Goal: Transaction & Acquisition: Download file/media

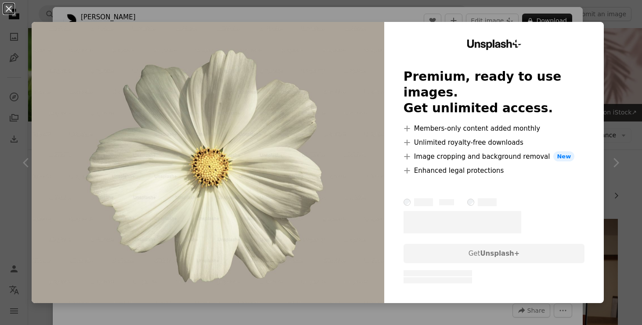
scroll to position [683, 0]
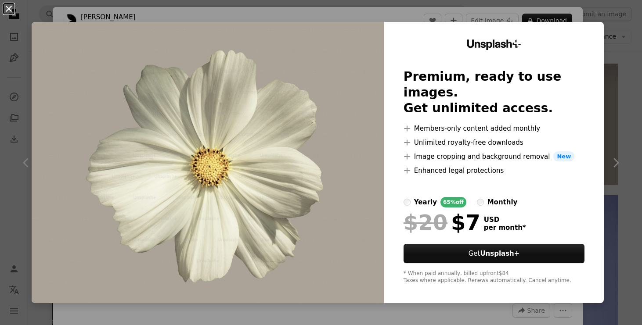
click at [10, 7] on button "An X shape" at bounding box center [9, 9] width 11 height 11
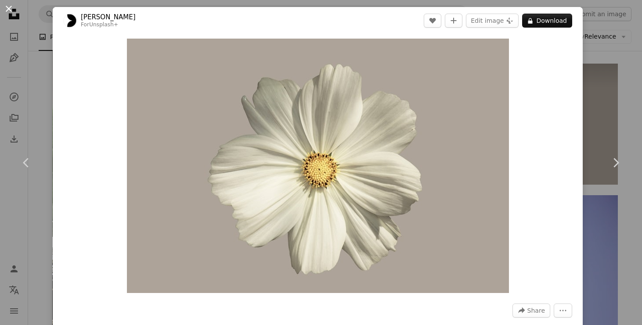
click at [6, 9] on button "An X shape" at bounding box center [9, 9] width 11 height 11
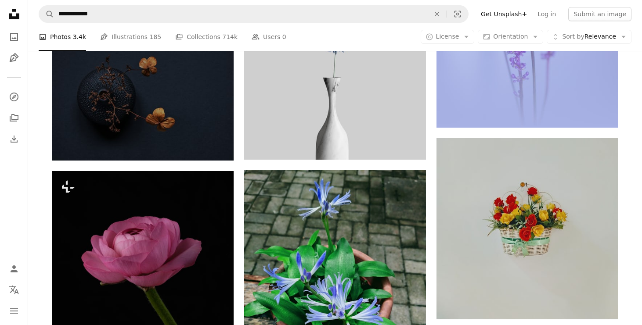
scroll to position [1024, 0]
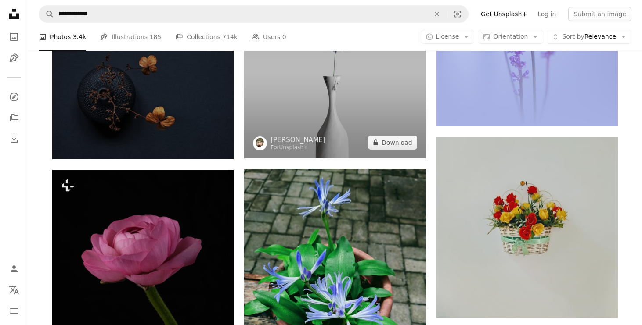
click at [301, 104] on img at bounding box center [334, 67] width 181 height 181
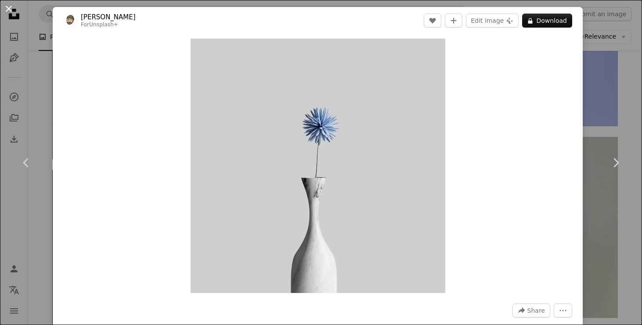
click at [4, 8] on button "An X shape" at bounding box center [9, 9] width 11 height 11
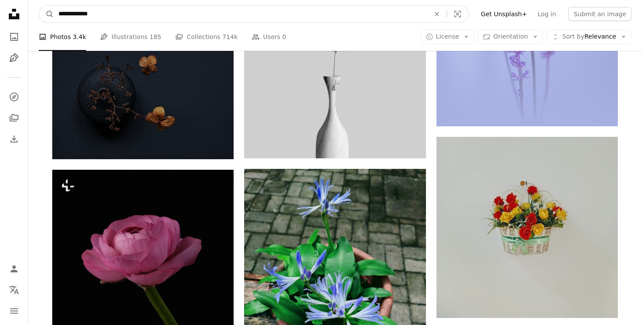
click at [59, 11] on input "**********" at bounding box center [240, 14] width 373 height 17
type input "**********"
click button "A magnifying glass" at bounding box center [46, 14] width 15 height 17
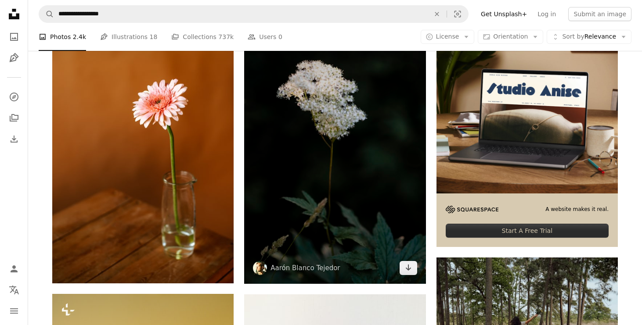
scroll to position [234, 0]
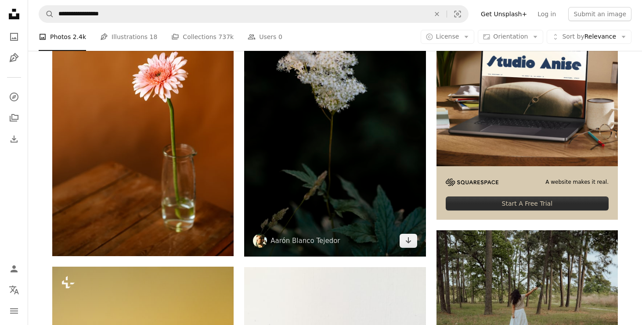
click at [271, 158] on img at bounding box center [334, 121] width 181 height 272
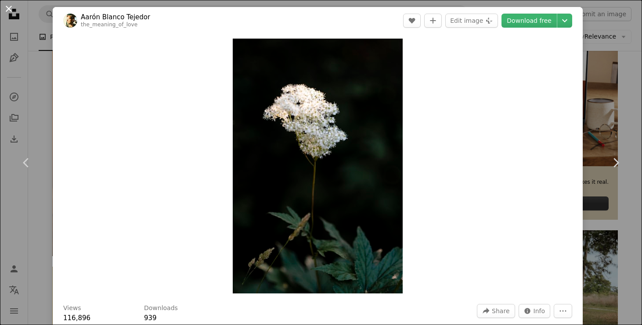
click at [10, 9] on button "An X shape" at bounding box center [9, 9] width 11 height 11
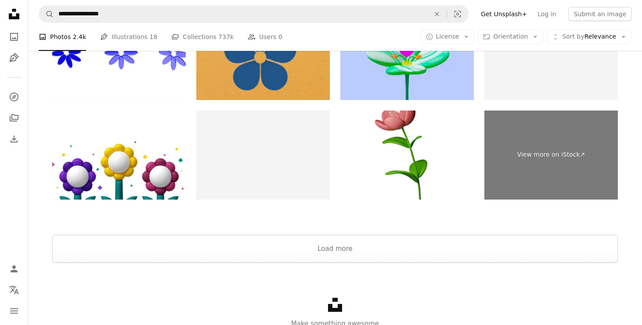
scroll to position [2351, 0]
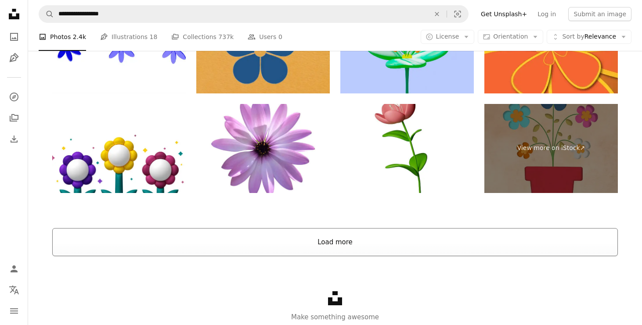
click at [268, 249] on button "Load more" at bounding box center [334, 242] width 565 height 28
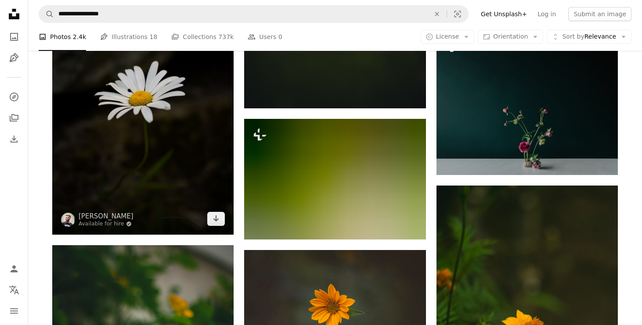
scroll to position [4341, 0]
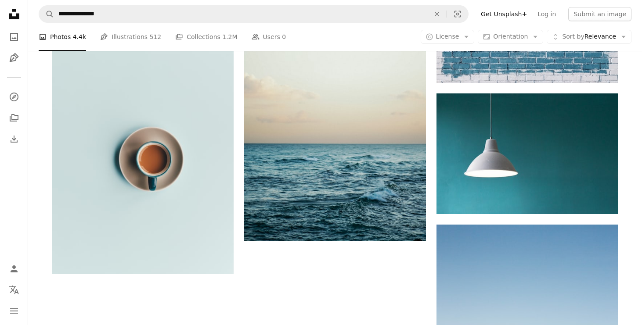
scroll to position [569, 0]
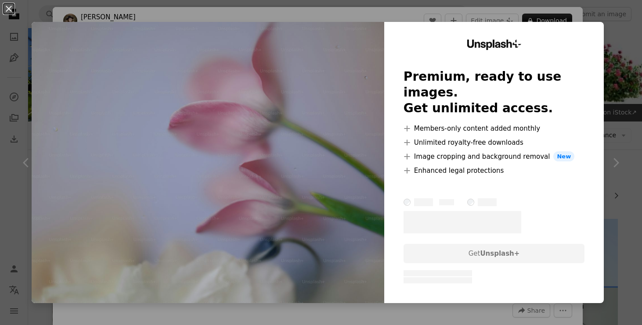
scroll to position [1290, 0]
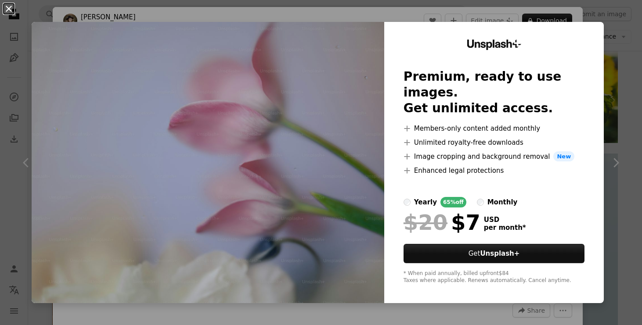
click at [6, 11] on button "An X shape" at bounding box center [9, 9] width 11 height 11
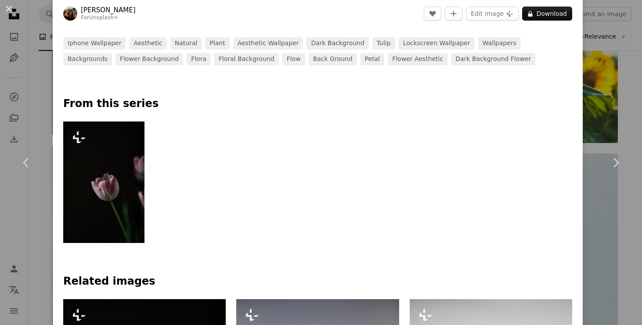
scroll to position [344, 0]
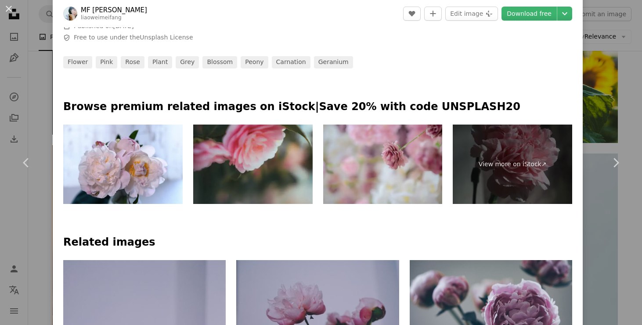
scroll to position [316, 0]
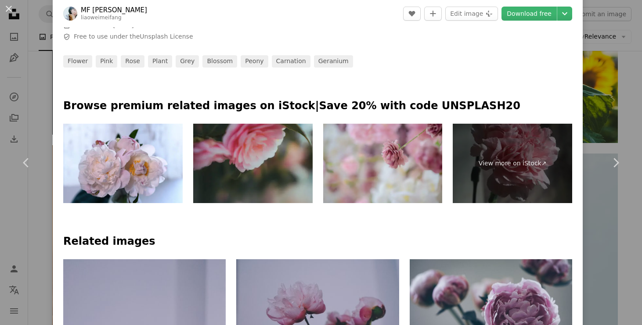
click at [309, 163] on img at bounding box center [252, 163] width 119 height 79
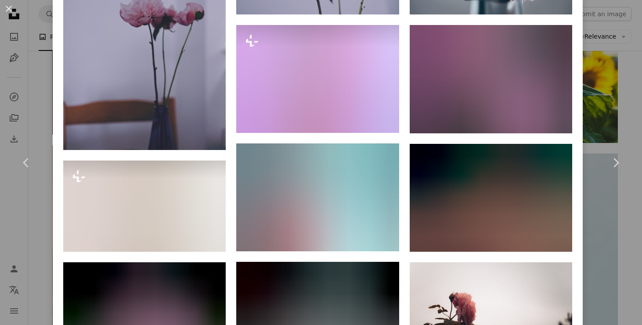
scroll to position [672, 0]
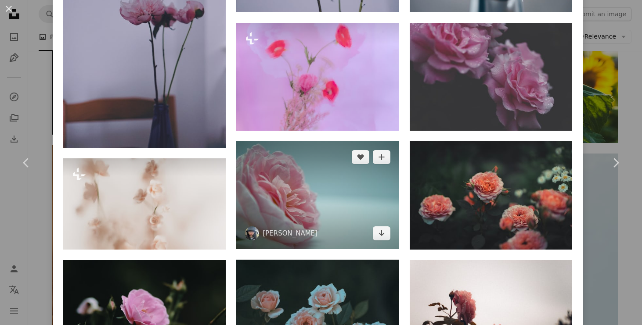
click at [296, 208] on img at bounding box center [317, 195] width 162 height 108
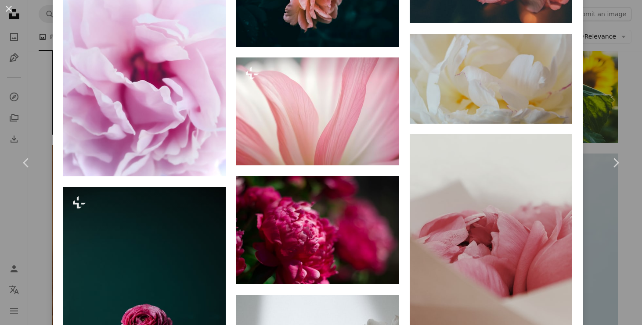
scroll to position [7268, 0]
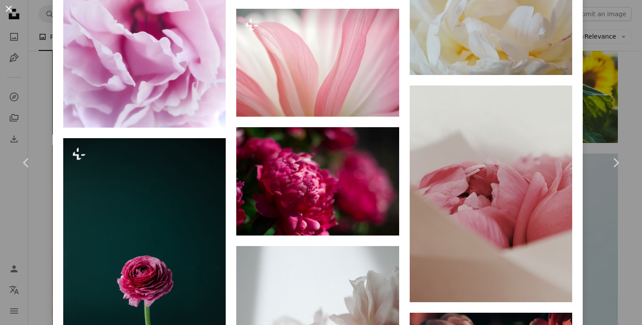
click at [10, 10] on button "An X shape" at bounding box center [9, 9] width 11 height 11
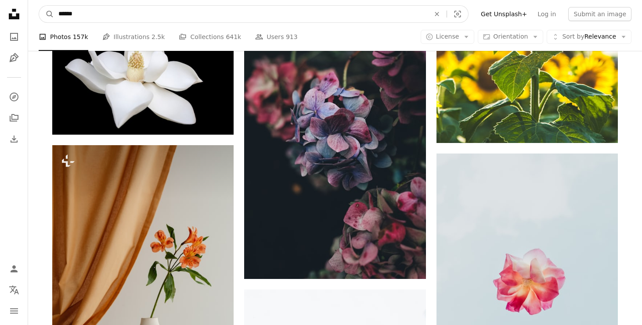
click at [86, 14] on input "******" at bounding box center [240, 14] width 373 height 17
type input "**********"
click button "A magnifying glass" at bounding box center [46, 14] width 15 height 17
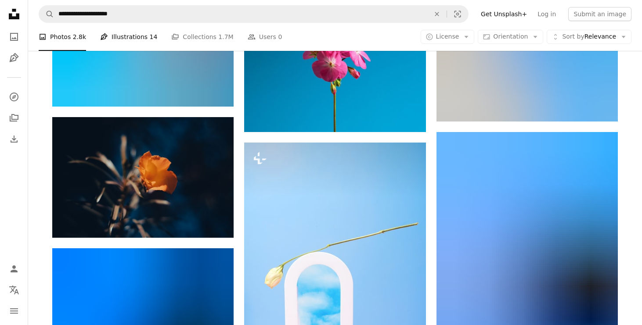
scroll to position [870, 0]
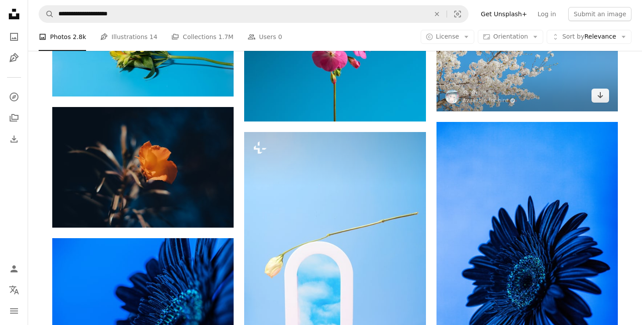
click at [533, 77] on img at bounding box center [526, 61] width 181 height 102
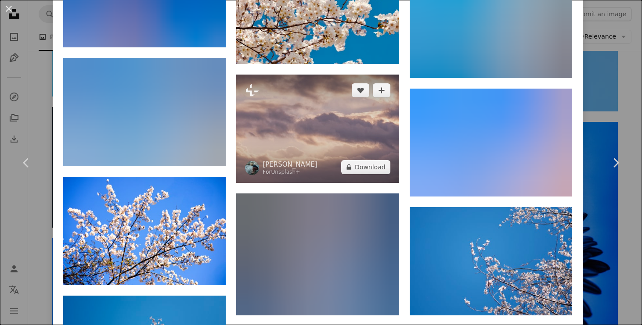
scroll to position [1275, 0]
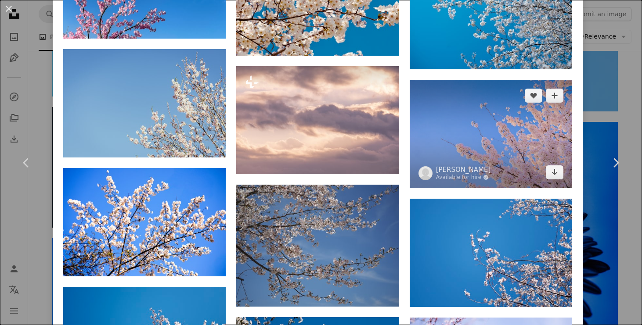
click at [477, 121] on img at bounding box center [491, 134] width 162 height 108
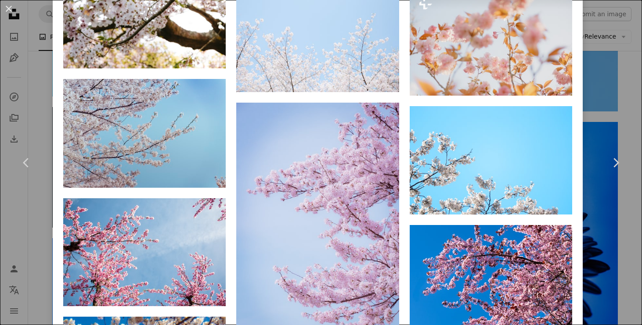
scroll to position [1449, 0]
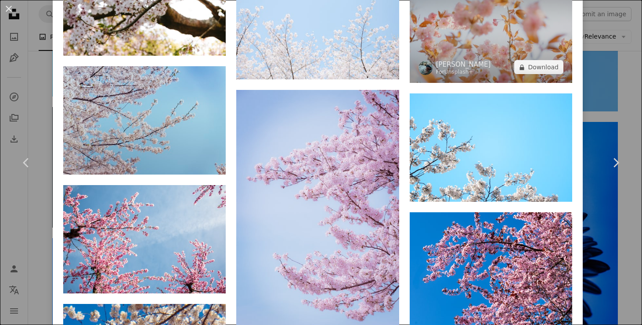
click at [495, 51] on img at bounding box center [491, 29] width 162 height 108
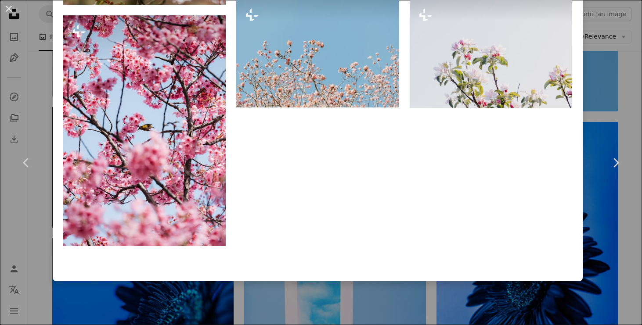
scroll to position [2898, 0]
click at [10, 10] on button "An X shape" at bounding box center [9, 9] width 11 height 11
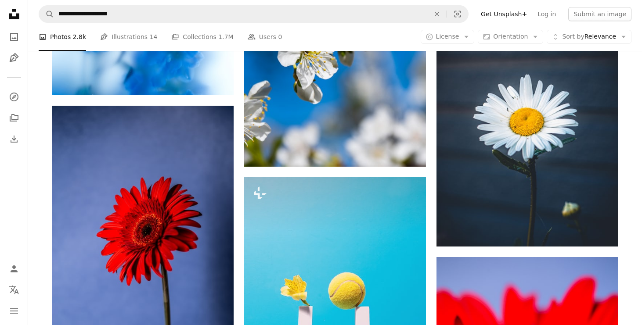
scroll to position [1939, 0]
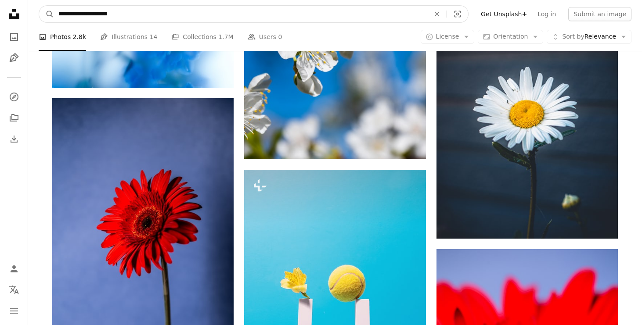
drag, startPoint x: 78, startPoint y: 14, endPoint x: 148, endPoint y: 14, distance: 70.7
click at [146, 14] on input "**********" at bounding box center [240, 14] width 373 height 17
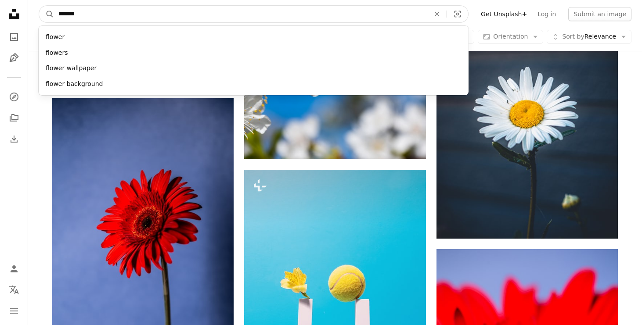
click at [56, 14] on input "******" at bounding box center [240, 14] width 373 height 17
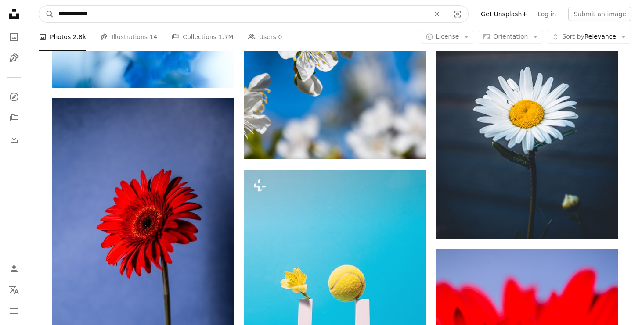
type input "**********"
click button "A magnifying glass" at bounding box center [46, 14] width 15 height 17
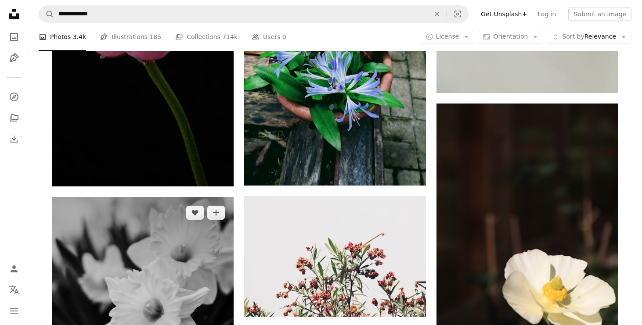
scroll to position [1240, 0]
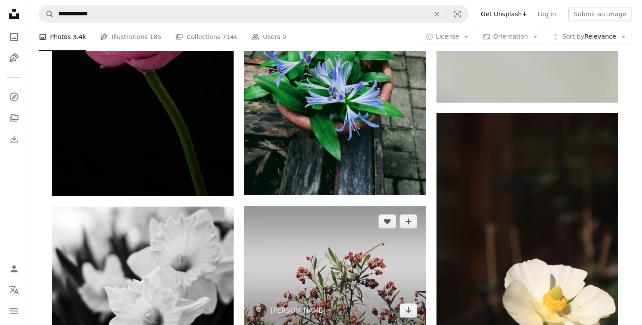
click at [282, 233] on img at bounding box center [334, 266] width 181 height 120
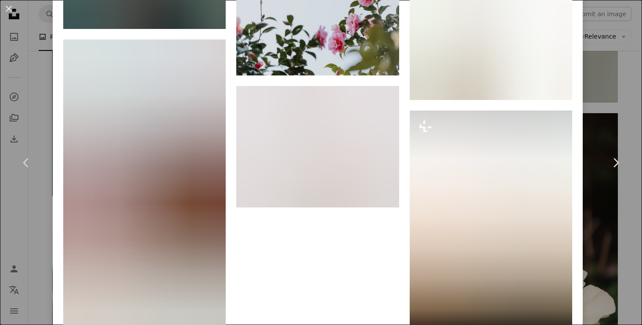
scroll to position [4538, 0]
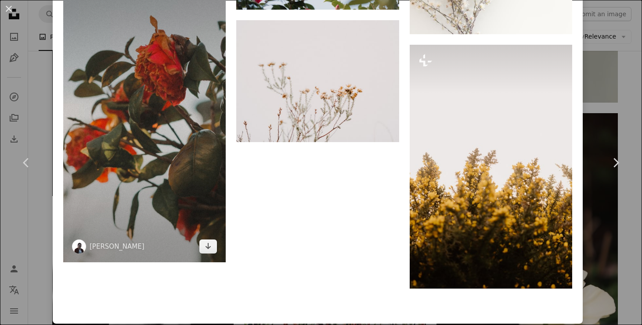
click at [171, 187] on img at bounding box center [144, 118] width 162 height 289
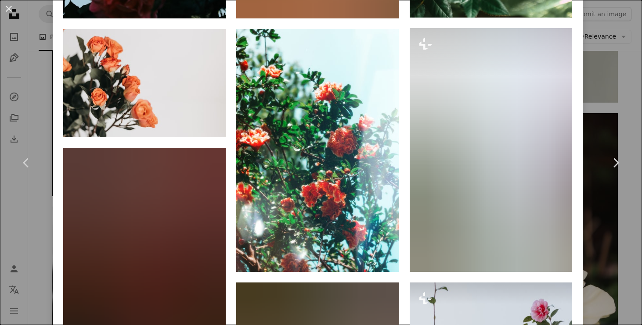
scroll to position [880, 0]
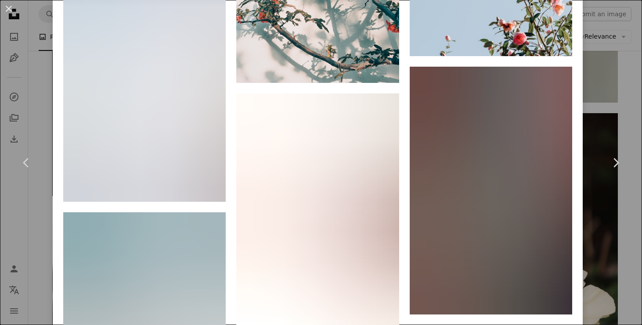
scroll to position [802, 0]
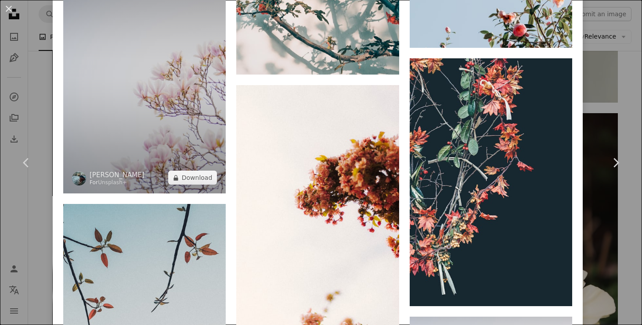
click at [159, 110] on img at bounding box center [144, 72] width 162 height 244
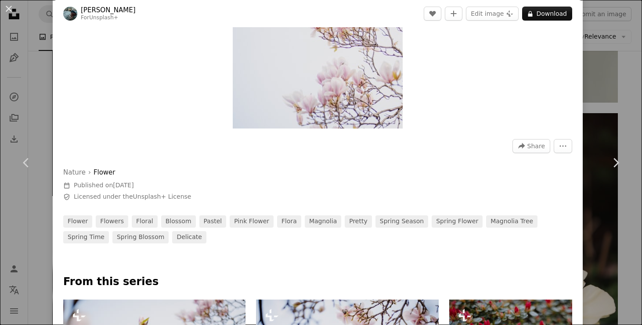
scroll to position [164, 0]
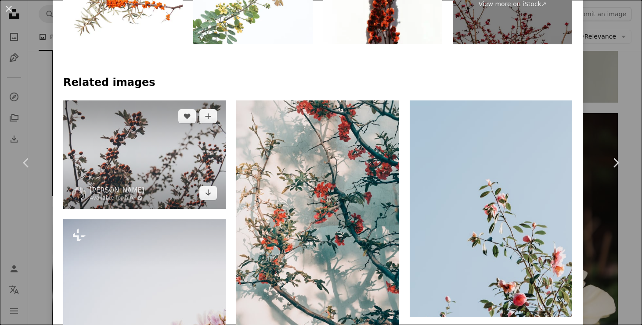
scroll to position [508, 0]
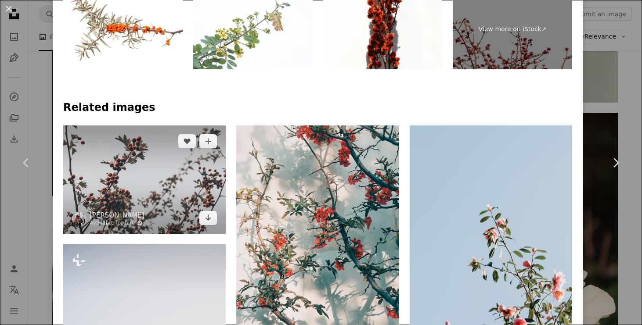
click at [158, 172] on img at bounding box center [144, 180] width 162 height 108
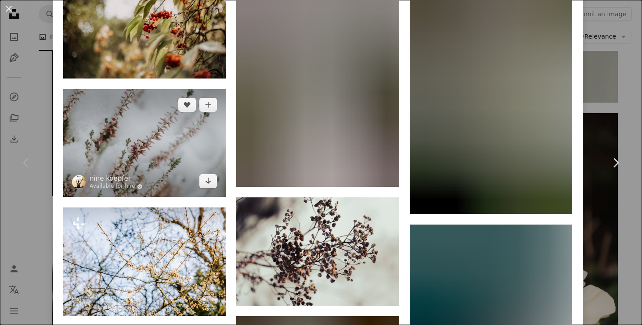
scroll to position [805, 0]
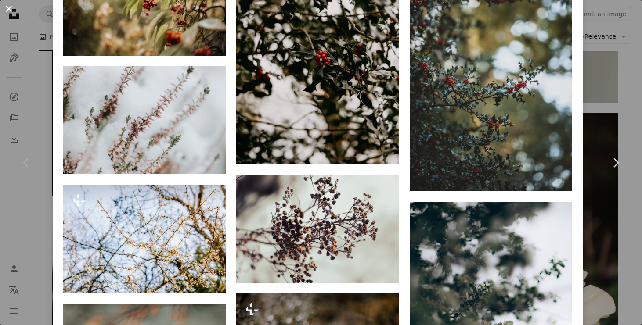
click at [10, 10] on button "An X shape" at bounding box center [9, 9] width 11 height 11
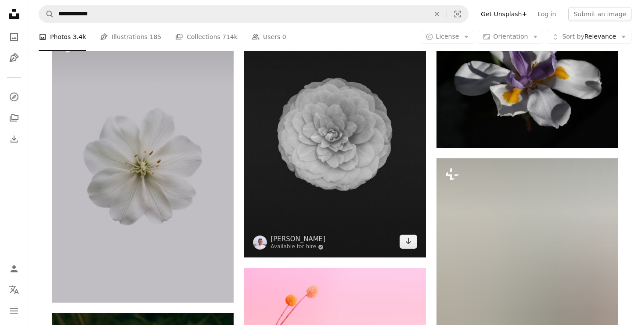
scroll to position [1632, 0]
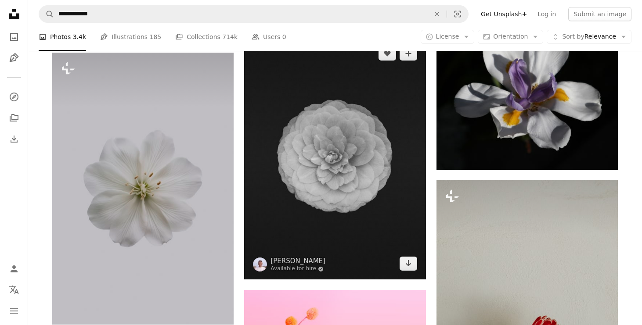
click at [349, 171] on img at bounding box center [334, 159] width 181 height 242
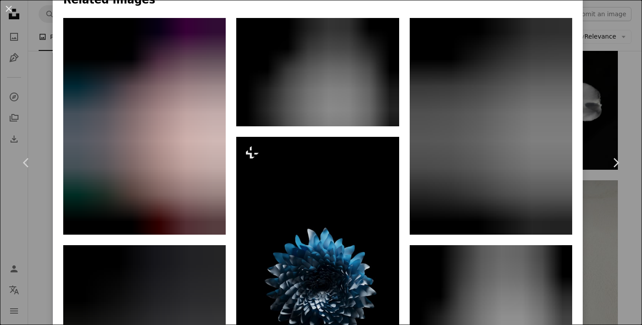
scroll to position [650, 0]
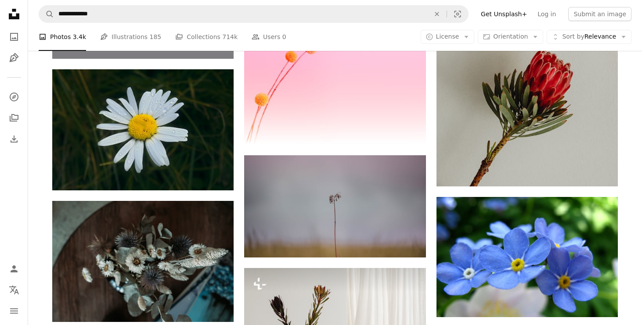
scroll to position [1898, 0]
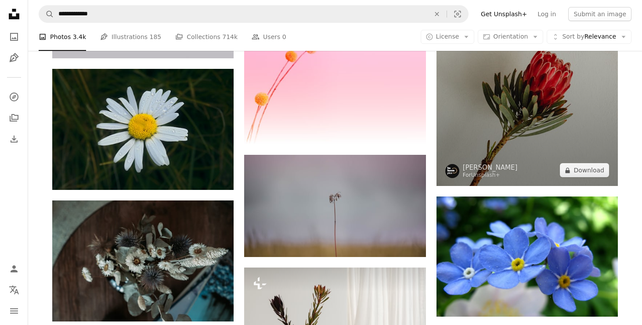
click at [487, 107] on img at bounding box center [526, 50] width 181 height 272
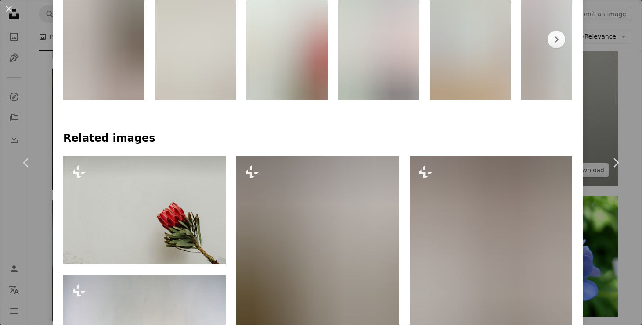
scroll to position [541, 0]
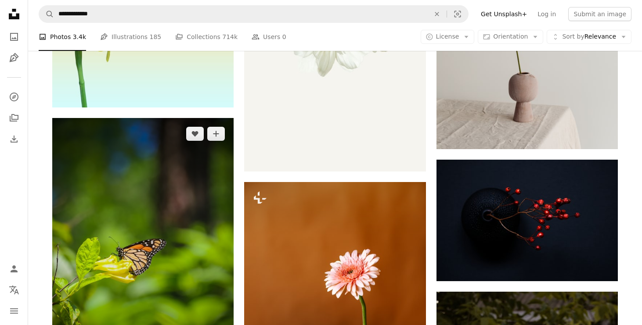
scroll to position [3024, 0]
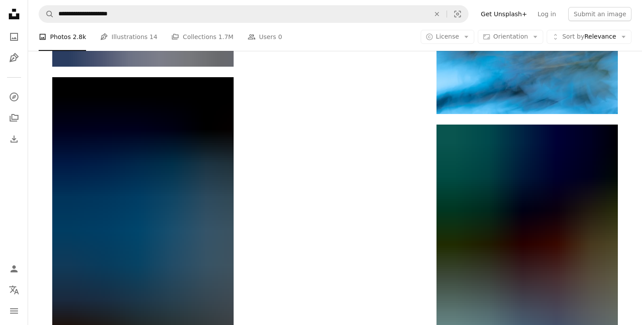
scroll to position [1939, 0]
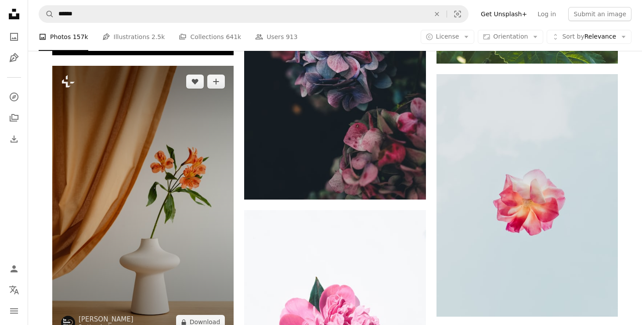
scroll to position [1364, 0]
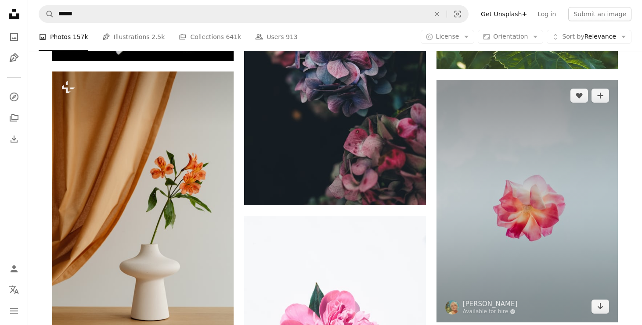
click at [481, 220] on img at bounding box center [526, 201] width 181 height 243
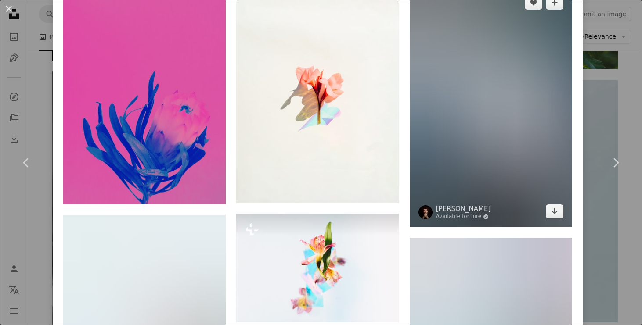
scroll to position [643, 0]
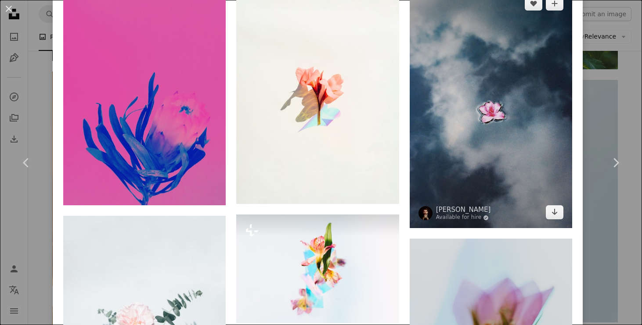
click at [481, 161] on img at bounding box center [491, 108] width 162 height 241
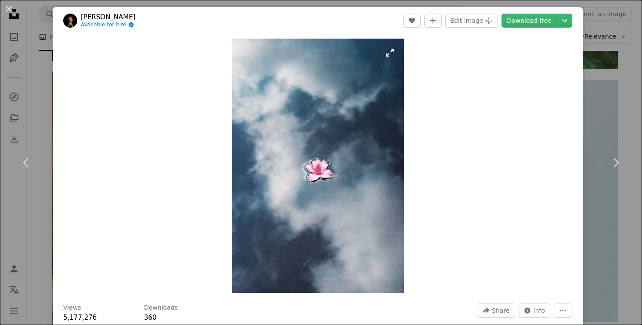
click at [399, 50] on img "Zoom in on this image" at bounding box center [318, 166] width 172 height 255
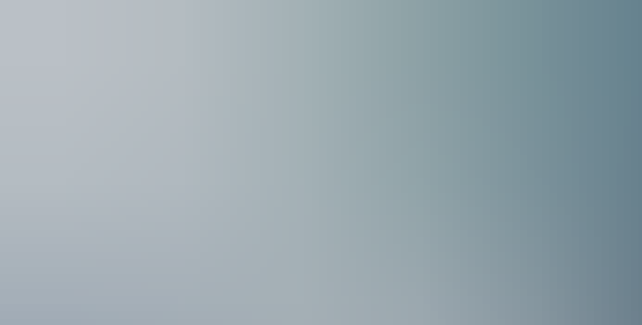
scroll to position [313, 0]
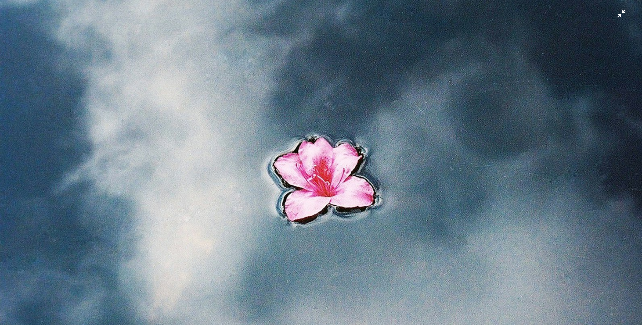
click at [622, 16] on img "Zoom out on this image" at bounding box center [321, 162] width 643 height 951
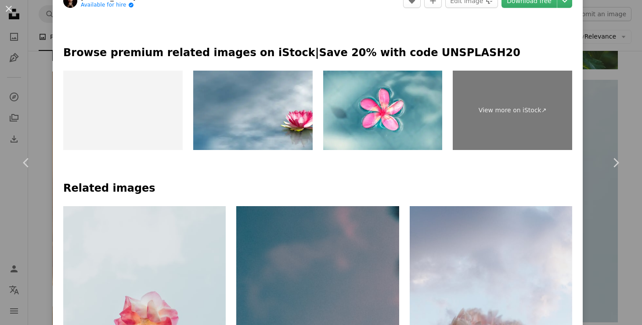
scroll to position [399, 0]
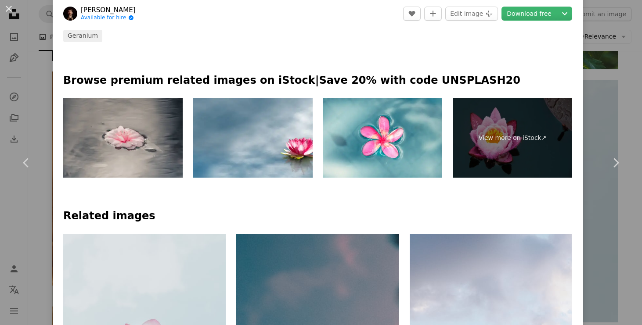
click at [145, 137] on img at bounding box center [122, 137] width 119 height 79
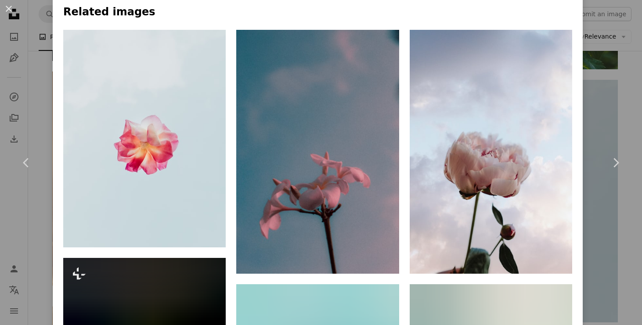
scroll to position [607, 0]
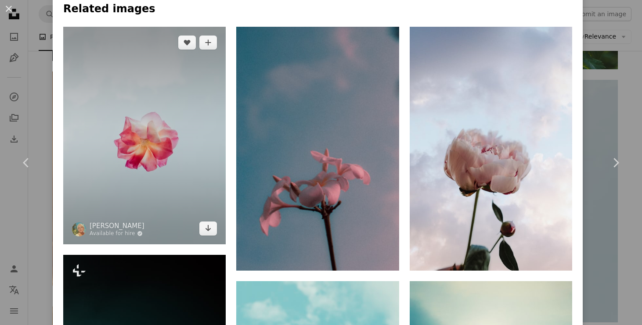
click at [202, 104] on img at bounding box center [144, 136] width 162 height 218
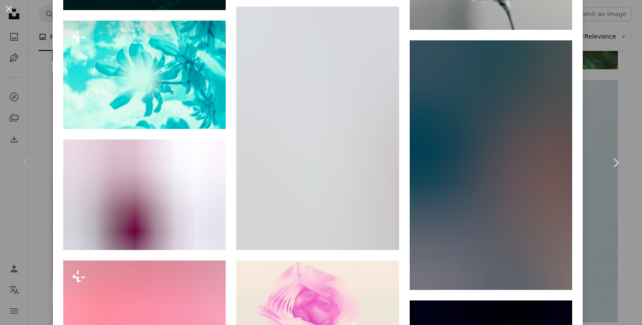
scroll to position [3458, 0]
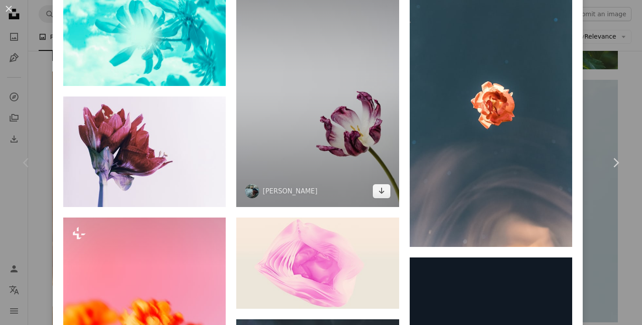
click at [302, 161] on img at bounding box center [317, 86] width 162 height 244
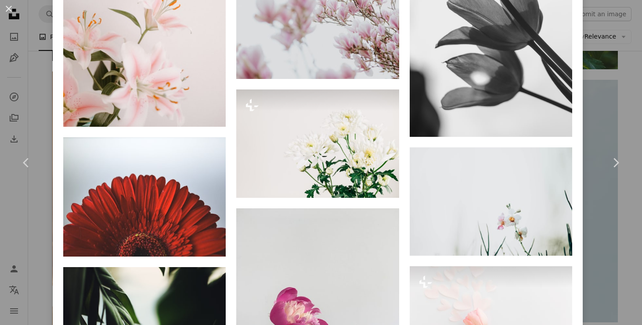
scroll to position [2300, 0]
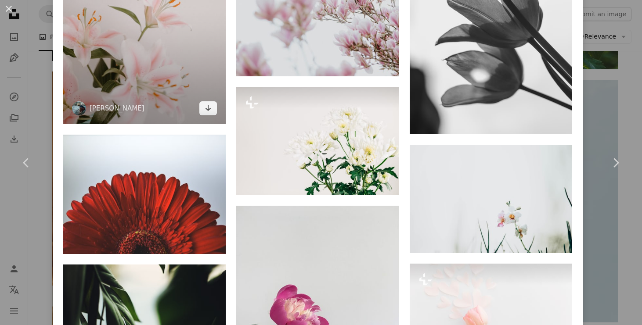
click at [179, 101] on img at bounding box center [144, 3] width 162 height 244
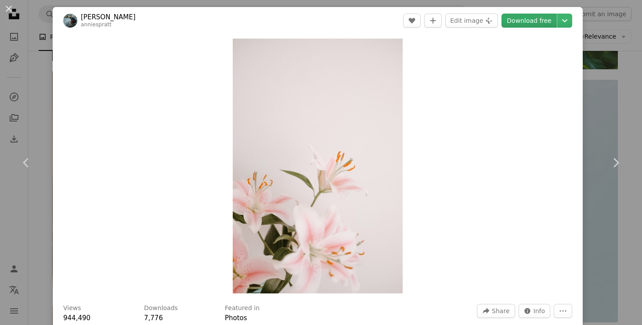
click at [536, 19] on link "Download free" at bounding box center [528, 21] width 55 height 14
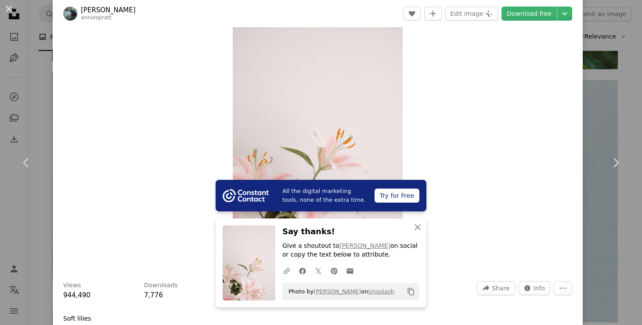
scroll to position [27, 0]
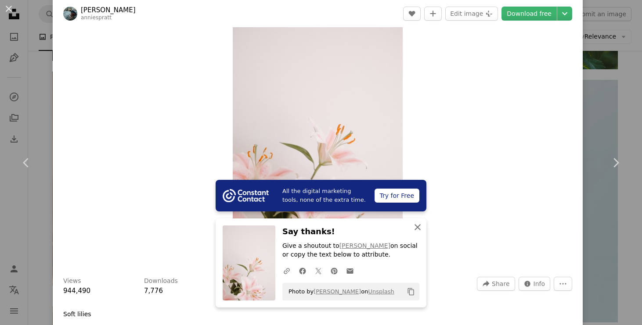
click at [418, 228] on icon "button" at bounding box center [417, 227] width 6 height 6
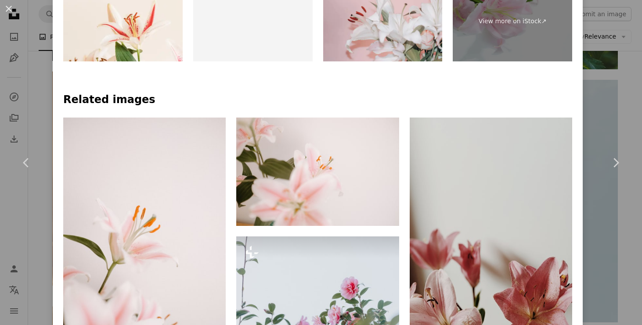
scroll to position [496, 0]
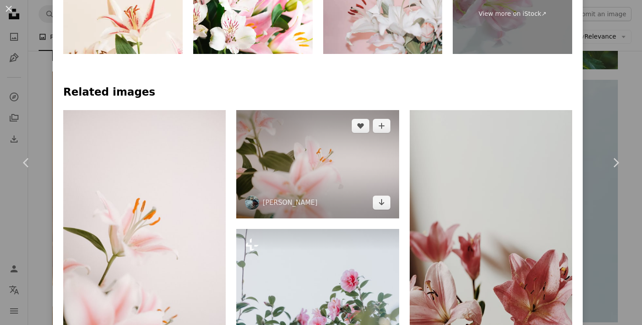
click at [333, 173] on img at bounding box center [317, 164] width 162 height 108
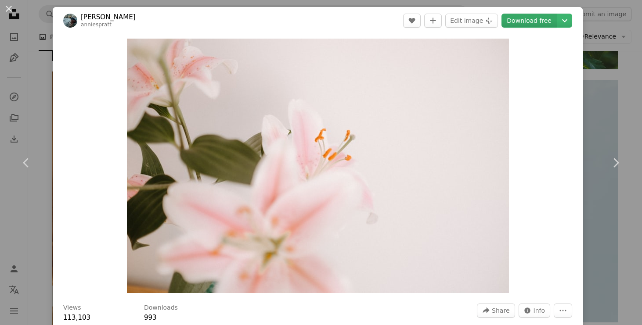
click at [530, 19] on link "Download free" at bounding box center [528, 21] width 55 height 14
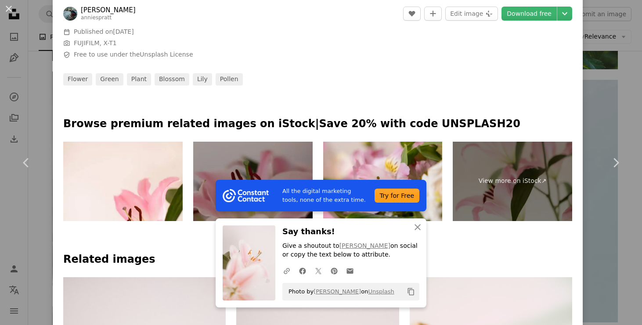
scroll to position [349, 0]
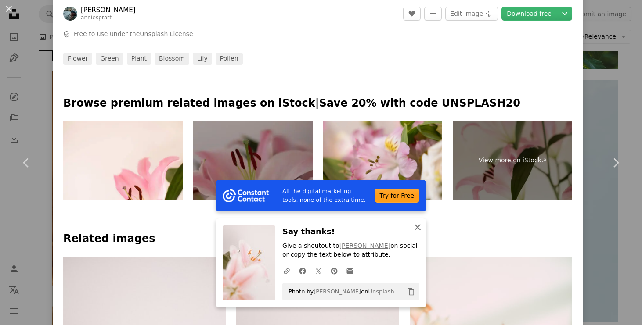
click at [418, 225] on icon "An X shape" at bounding box center [417, 227] width 11 height 11
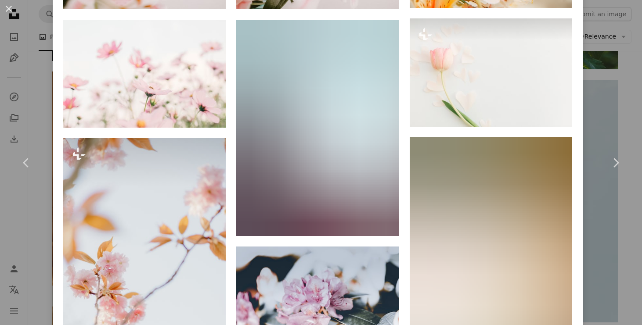
scroll to position [841, 0]
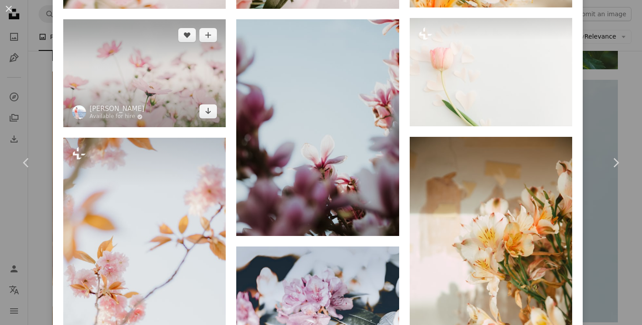
click at [168, 107] on img at bounding box center [144, 73] width 162 height 108
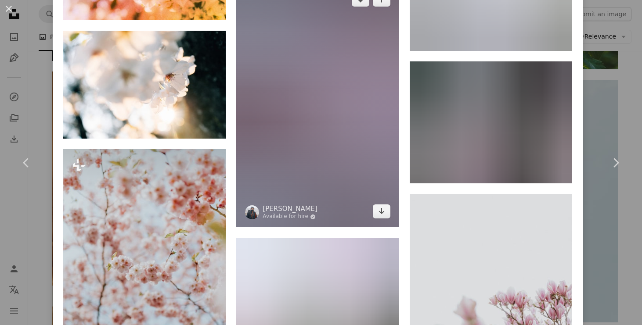
scroll to position [2280, 0]
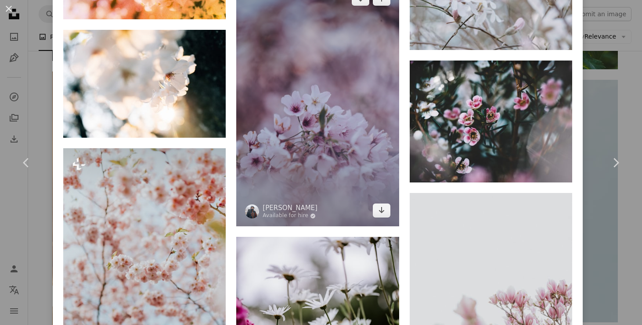
click at [286, 115] on img at bounding box center [317, 105] width 162 height 244
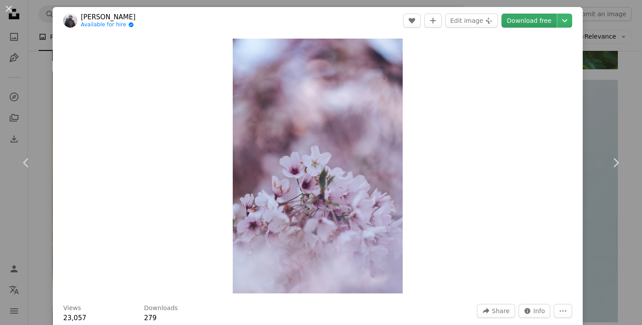
click at [529, 26] on link "Download free" at bounding box center [528, 21] width 55 height 14
